Goal: Navigation & Orientation: Find specific page/section

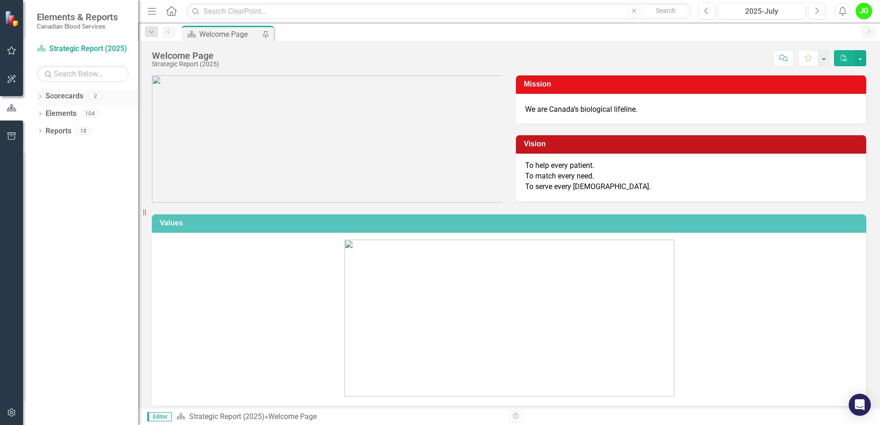
click at [38, 99] on icon "Dropdown" at bounding box center [40, 97] width 6 height 5
click at [85, 128] on link "Operational Report" at bounding box center [94, 131] width 87 height 11
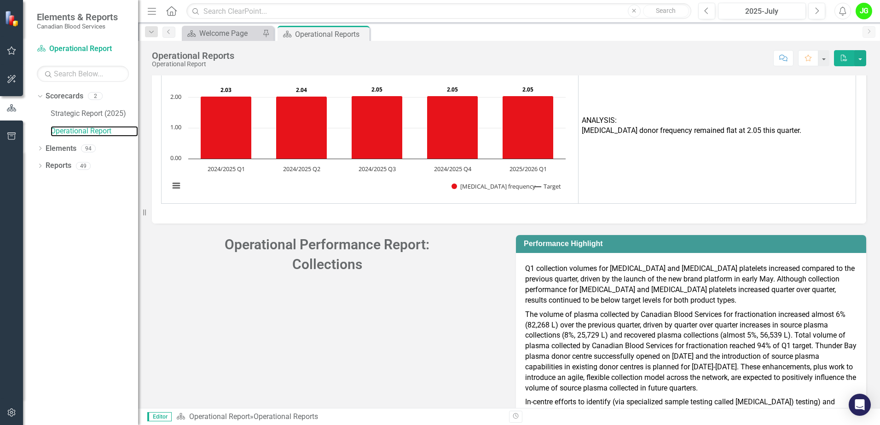
scroll to position [2217, 0]
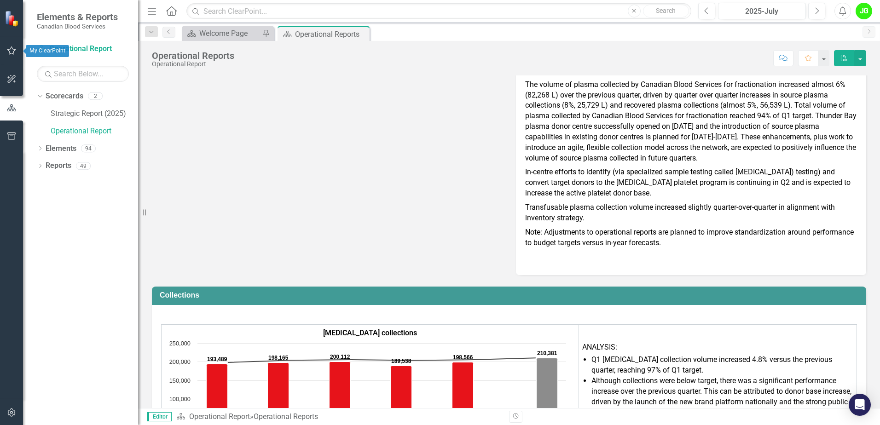
click at [11, 52] on icon "button" at bounding box center [12, 50] width 10 height 7
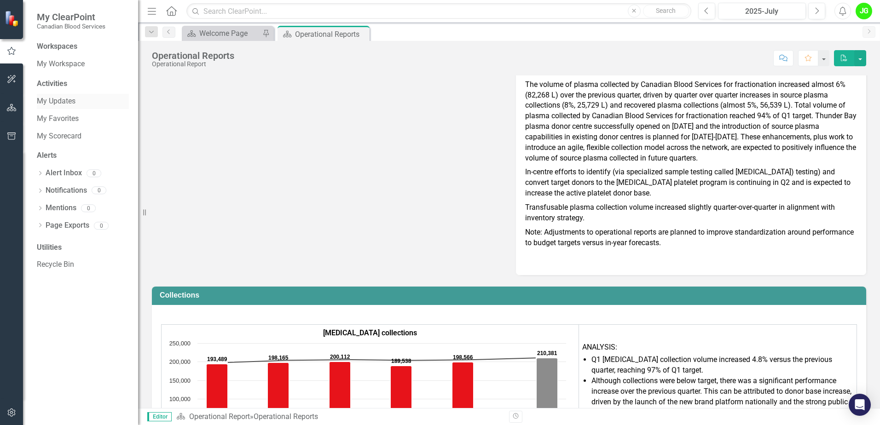
click at [75, 102] on link "My Updates" at bounding box center [83, 101] width 92 height 11
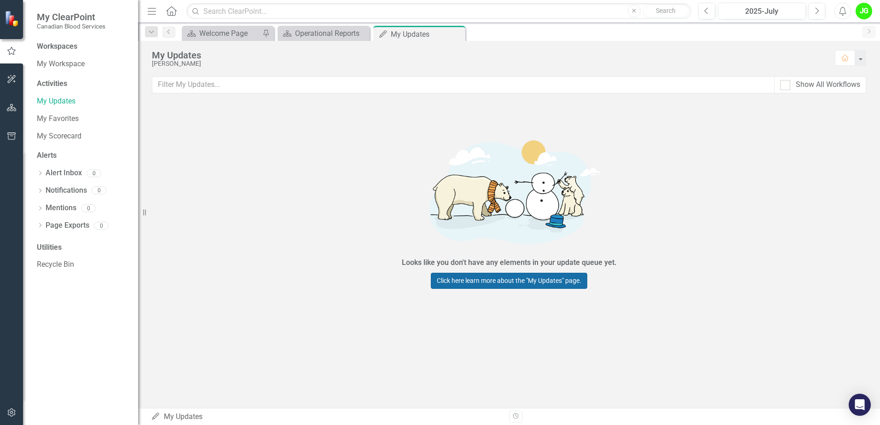
click at [519, 280] on link "Click here learn more about the "My Updates" page." at bounding box center [509, 281] width 157 height 16
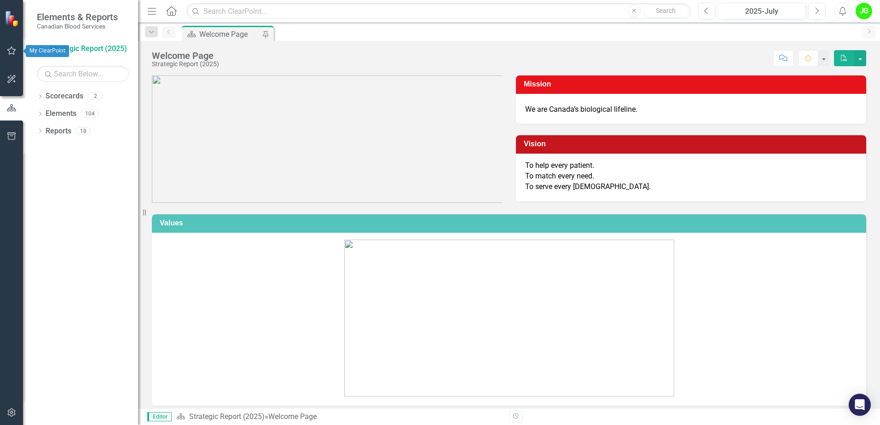
click at [14, 54] on icon "button" at bounding box center [11, 51] width 9 height 8
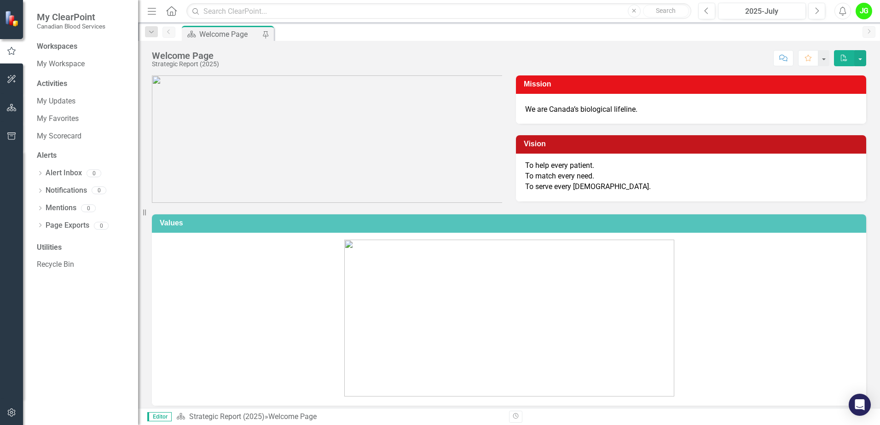
click at [57, 91] on div "Activities My Updates My Favorites My Scorecard" at bounding box center [83, 111] width 92 height 65
click at [56, 100] on link "My Updates" at bounding box center [83, 101] width 92 height 11
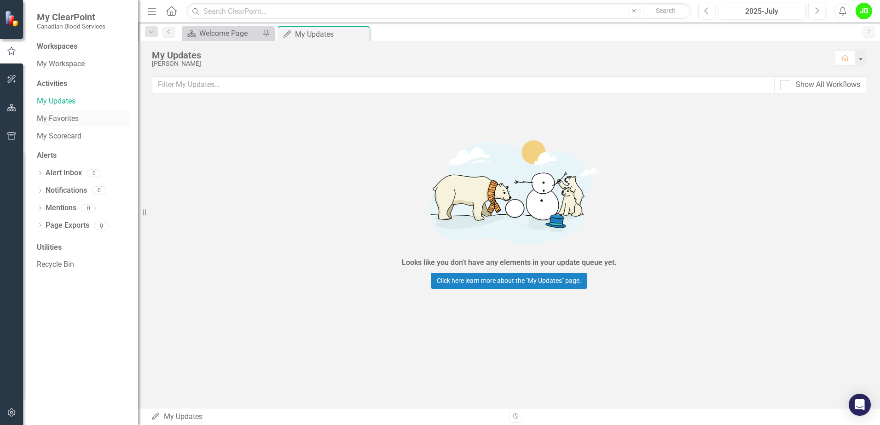
click at [56, 118] on link "My Favorites" at bounding box center [83, 119] width 92 height 11
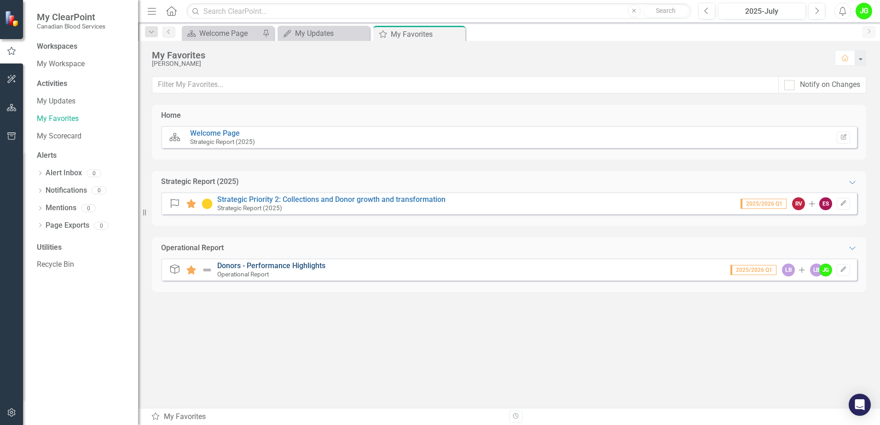
click at [286, 264] on link "Donors - Performance Highlights" at bounding box center [271, 266] width 108 height 9
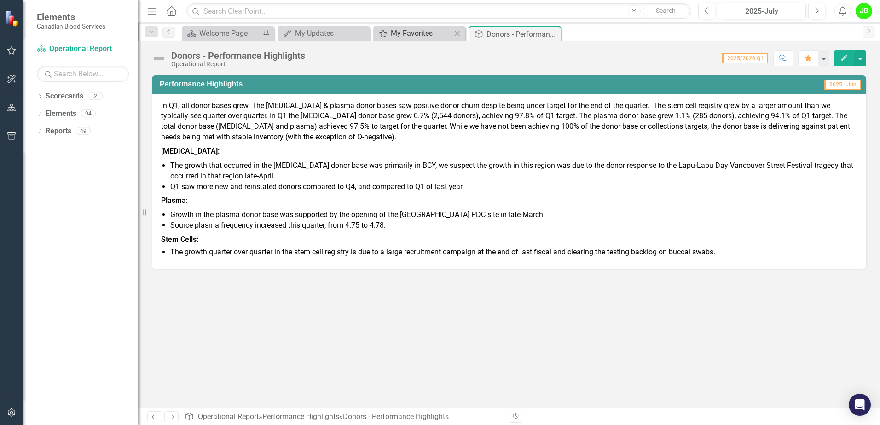
click at [431, 32] on div "My Favorites" at bounding box center [421, 34] width 61 height 12
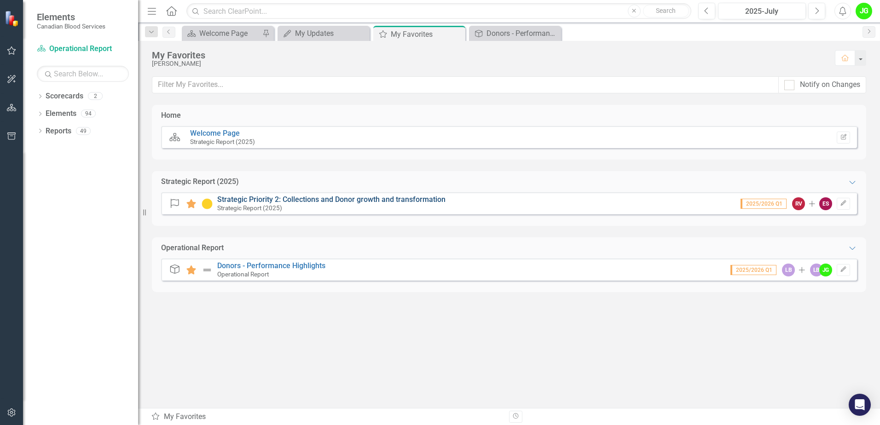
click at [291, 198] on link "Strategic Priority 2: Collections and Donor growth and transformation" at bounding box center [331, 199] width 228 height 9
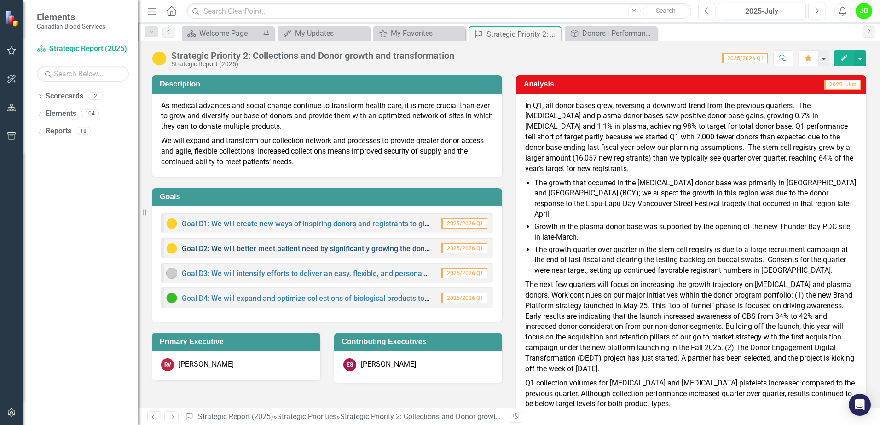
click at [317, 251] on link "Goal D2: We will better meet patient need by significantly growing the donor ba…" at bounding box center [363, 248] width 363 height 9
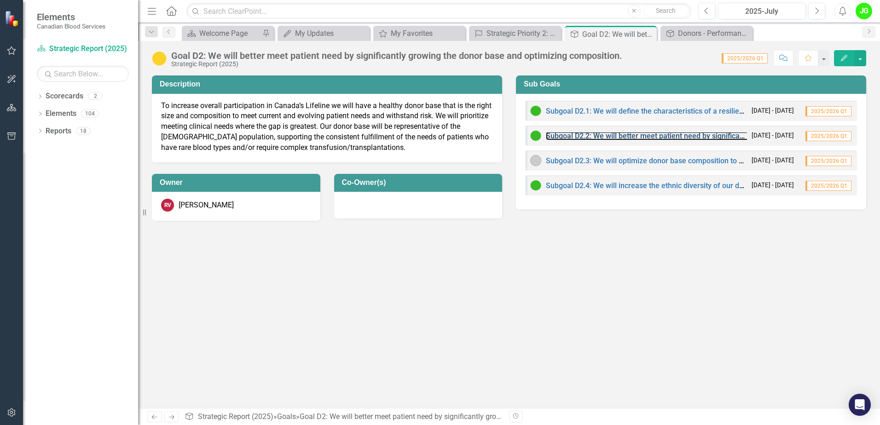
click at [659, 132] on div "Subgoal D2.2: We will better meet patient need by significantly growing the opp…" at bounding box center [638, 135] width 217 height 11
click at [659, 139] on link "Subgoal D2.2: We will better meet patient need by significantly growing the opp…" at bounding box center [742, 136] width 393 height 9
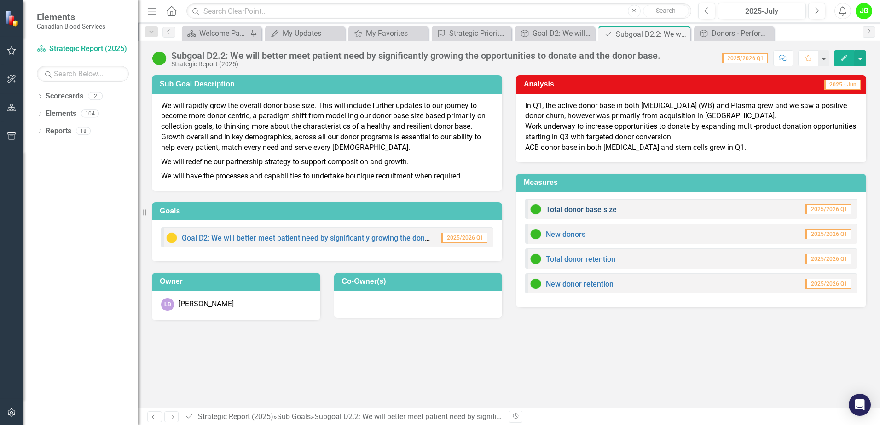
click at [600, 206] on link "Total donor base size" at bounding box center [581, 209] width 71 height 9
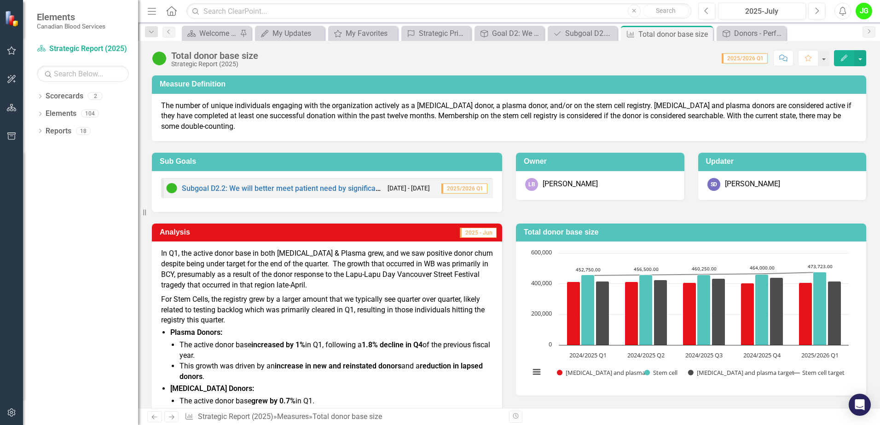
scroll to position [46, 0]
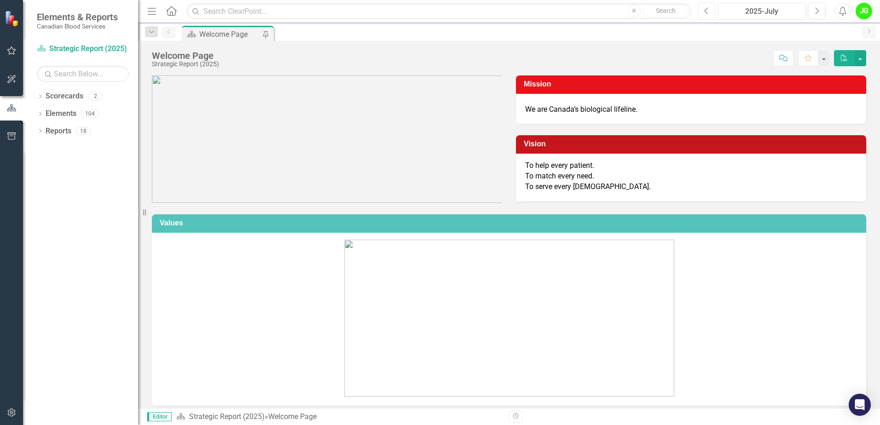
click at [700, 11] on button "Previous" at bounding box center [706, 11] width 17 height 17
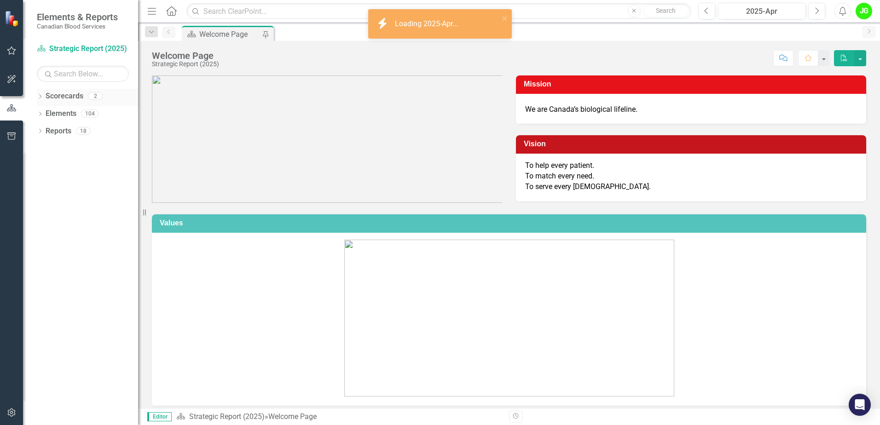
click at [42, 99] on icon "Dropdown" at bounding box center [40, 97] width 6 height 5
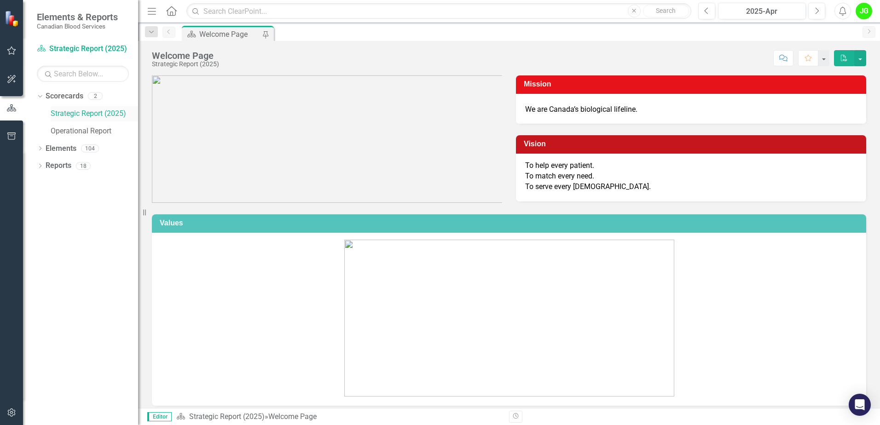
click at [82, 109] on link "Strategic Report (2025)" at bounding box center [94, 114] width 87 height 11
click at [72, 127] on link "Operational Report" at bounding box center [94, 131] width 87 height 11
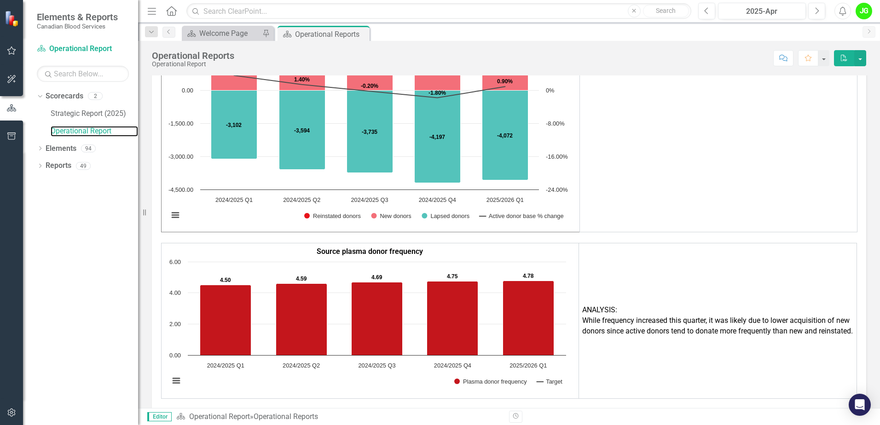
scroll to position [1657, 0]
